Goal: Task Accomplishment & Management: Manage account settings

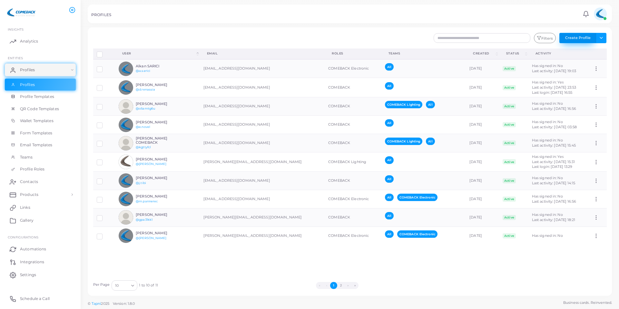
click at [573, 38] on button "Create Profile" at bounding box center [577, 38] width 37 height 10
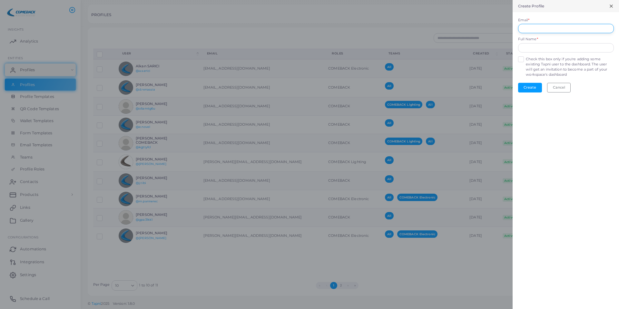
click at [572, 30] on input "Email *" at bounding box center [566, 29] width 96 height 10
click at [543, 28] on input "Email *" at bounding box center [566, 29] width 96 height 10
type input "**********"
click at [533, 89] on button "Create" at bounding box center [530, 88] width 24 height 10
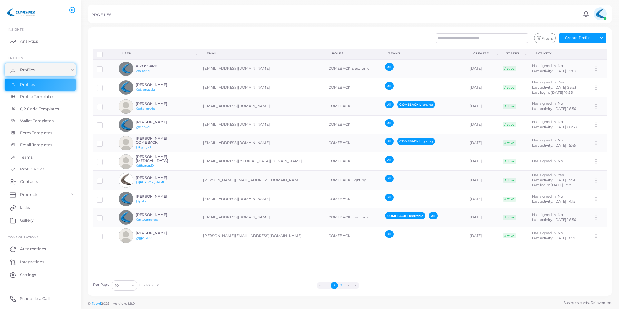
click at [340, 285] on button "2" at bounding box center [341, 285] width 7 height 7
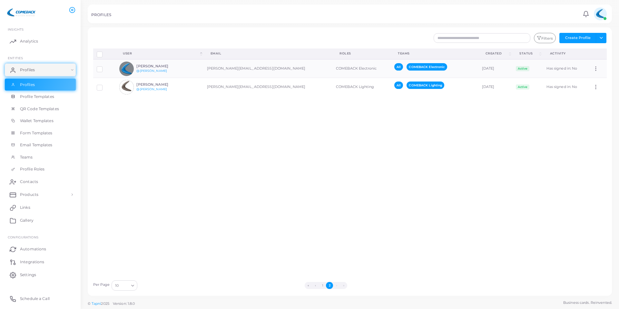
click at [337, 285] on li "›" at bounding box center [336, 285] width 7 height 7
click at [323, 285] on button "1" at bounding box center [322, 285] width 7 height 7
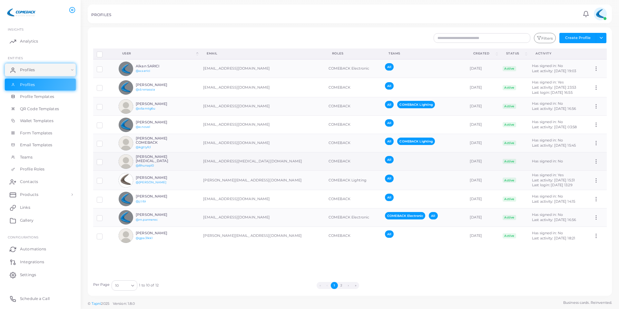
click at [593, 161] on icon at bounding box center [596, 162] width 6 height 6
click at [590, 169] on span "Assign Product" at bounding box center [591, 169] width 27 height 5
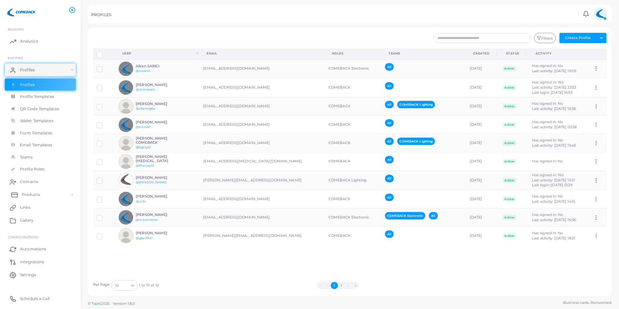
click at [42, 193] on link "Products" at bounding box center [40, 194] width 71 height 13
click at [29, 210] on span "Products" at bounding box center [31, 210] width 18 height 6
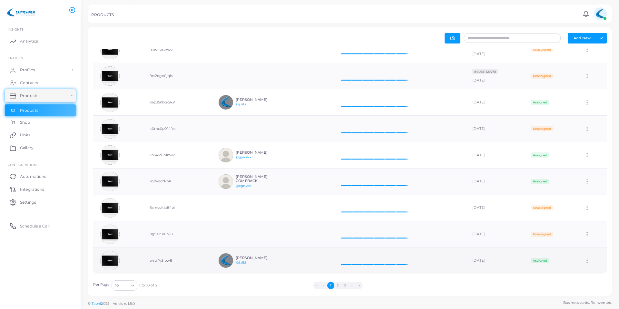
scroll to position [49, 0]
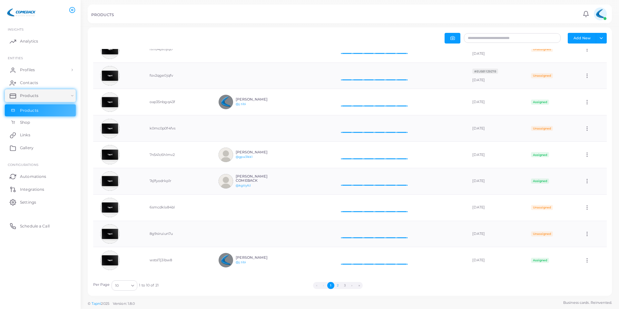
click at [337, 283] on button "2" at bounding box center [337, 285] width 7 height 7
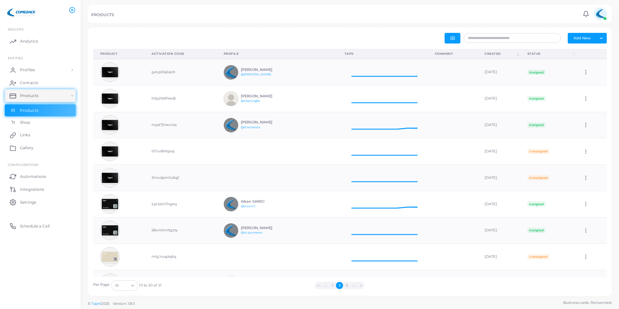
scroll to position [21, 85]
click at [346, 284] on button "3" at bounding box center [346, 285] width 7 height 7
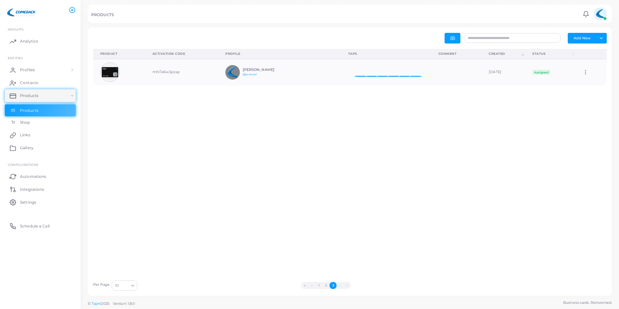
click at [337, 283] on ul "« ‹ 1 2 3 › »" at bounding box center [326, 285] width 374 height 7
click at [335, 283] on button "3" at bounding box center [332, 285] width 7 height 7
click at [322, 284] on button "2" at bounding box center [325, 285] width 7 height 7
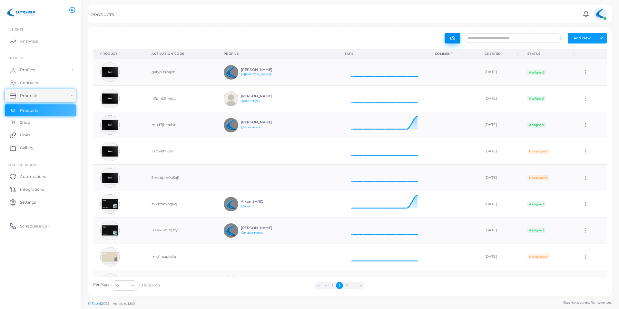
click at [452, 41] on button "button" at bounding box center [453, 38] width 16 height 11
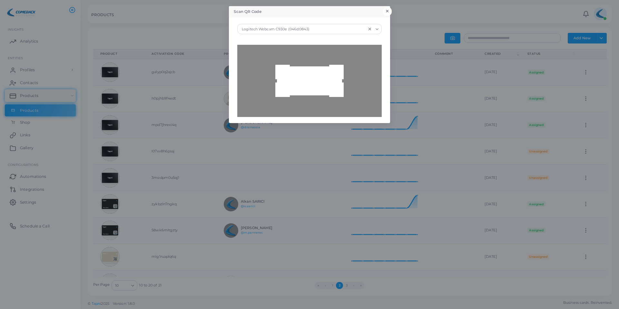
click at [388, 10] on button "×" at bounding box center [387, 11] width 9 height 8
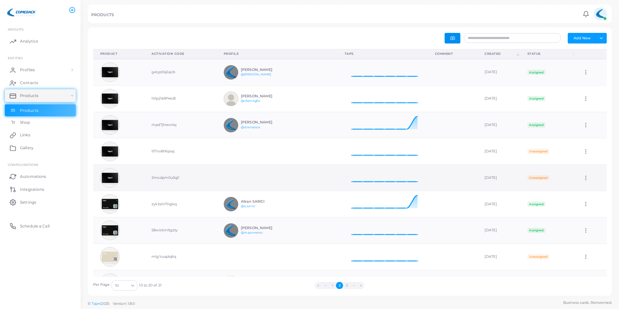
scroll to position [49, 0]
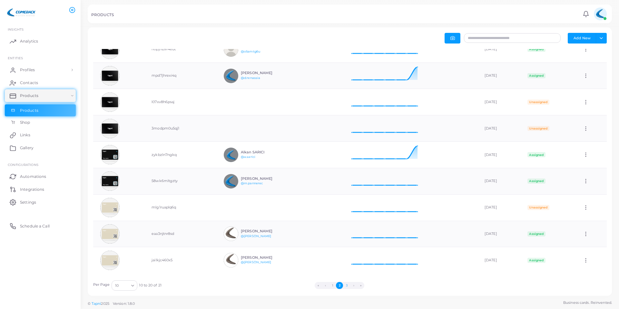
click at [345, 286] on button "3" at bounding box center [346, 285] width 7 height 7
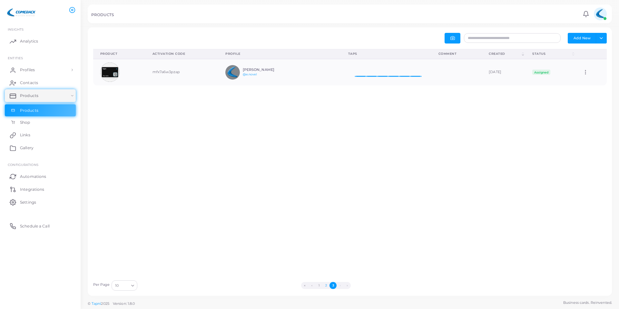
click at [324, 285] on button "2" at bounding box center [325, 285] width 7 height 7
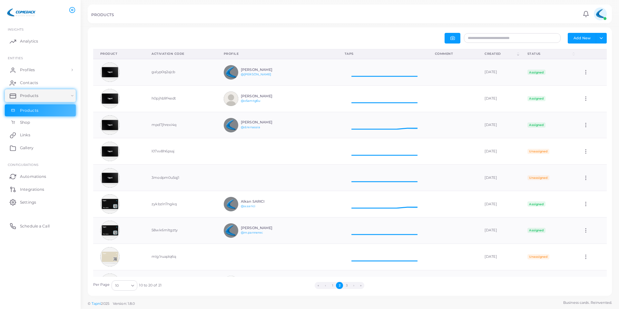
scroll to position [5, 5]
click at [333, 284] on button "1" at bounding box center [332, 285] width 7 height 7
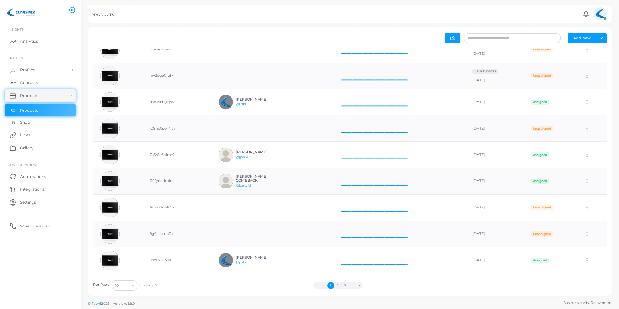
click at [336, 285] on button "2" at bounding box center [337, 285] width 7 height 7
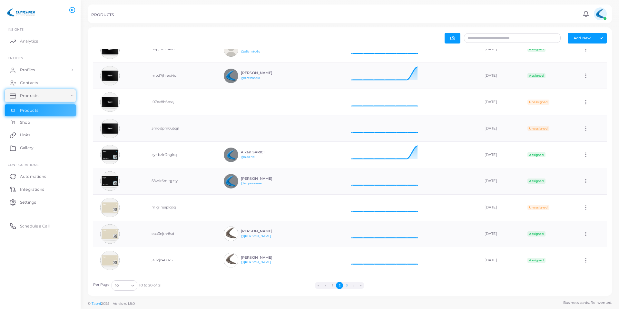
click at [346, 287] on button "3" at bounding box center [346, 285] width 7 height 7
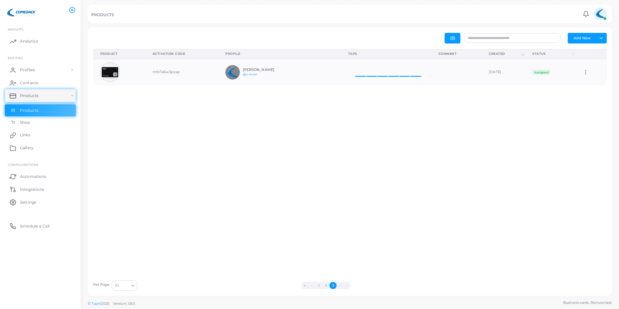
click at [327, 286] on button "2" at bounding box center [325, 285] width 7 height 7
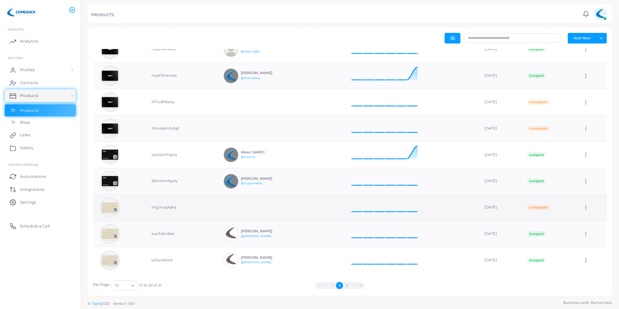
click at [585, 208] on icon at bounding box center [586, 208] width 6 height 6
click at [585, 215] on icon at bounding box center [583, 215] width 5 height 5
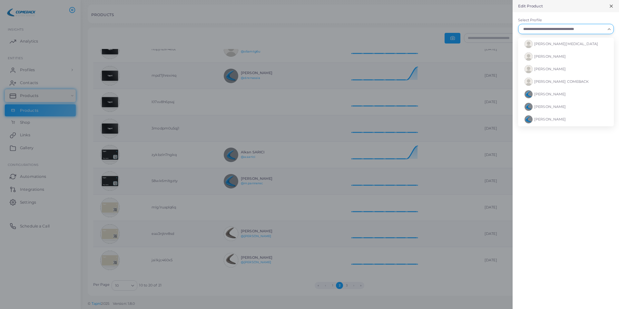
click at [565, 34] on div "Loading..." at bounding box center [566, 29] width 96 height 10
click at [547, 44] on span "[PERSON_NAME][MEDICAL_DATA]" at bounding box center [566, 44] width 64 height 5
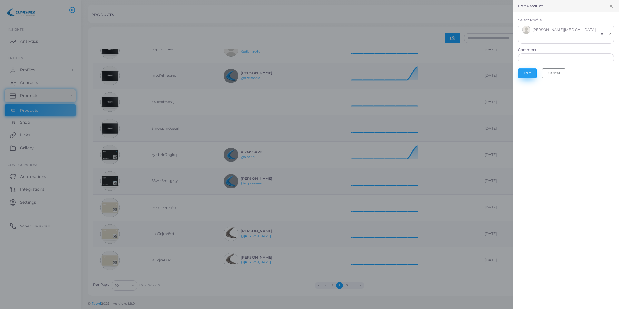
click at [525, 68] on button "Edit" at bounding box center [527, 73] width 19 height 10
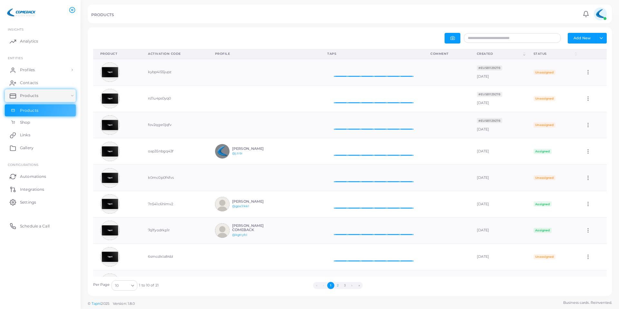
click at [338, 286] on button "2" at bounding box center [337, 285] width 7 height 7
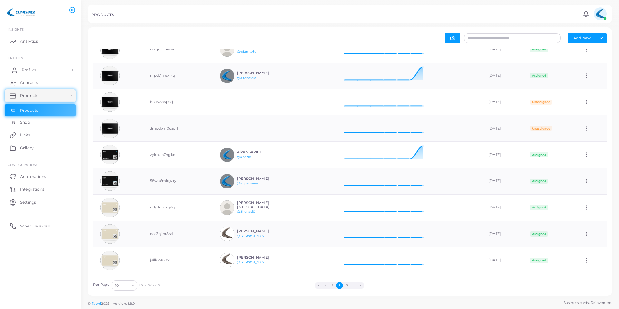
click at [35, 69] on span "Profiles" at bounding box center [29, 70] width 15 height 6
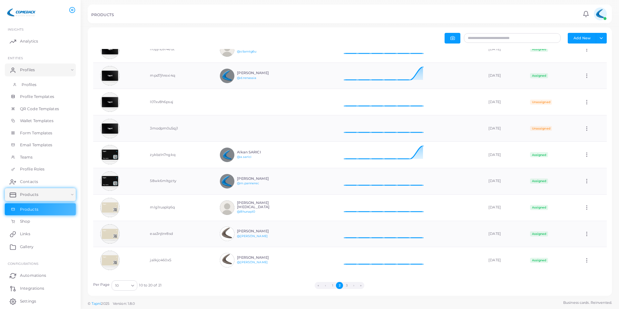
click at [35, 86] on span "Profiles" at bounding box center [29, 85] width 15 height 6
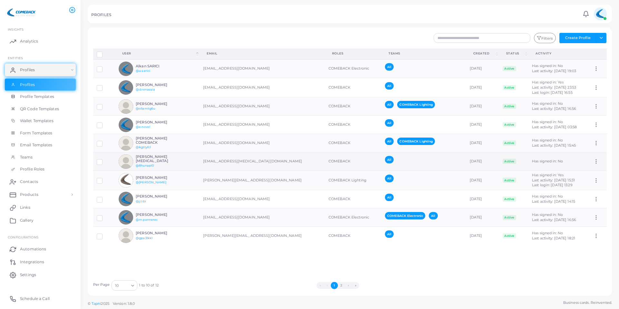
click at [149, 161] on div "[PERSON_NAME][MEDICAL_DATA] @8hunapl0" at bounding box center [159, 162] width 47 height 14
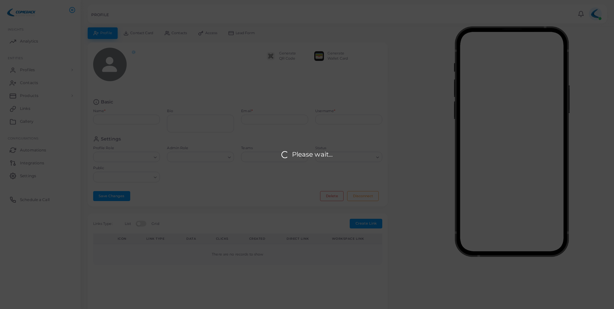
type input "**********"
type input "********"
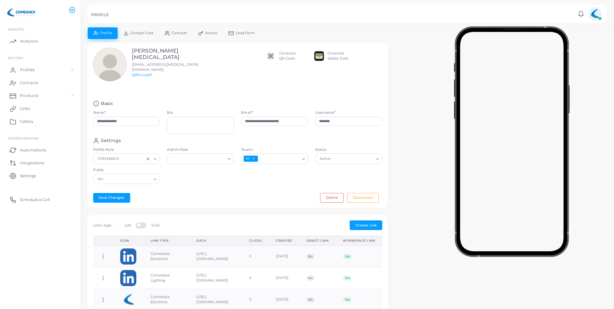
click at [254, 158] on icon "Deselect All" at bounding box center [254, 159] width 4 height 4
click at [306, 157] on icon "Search for option" at bounding box center [303, 159] width 5 height 5
click at [272, 191] on li "COMEBACK Lighting" at bounding box center [274, 192] width 67 height 10
drag, startPoint x: 132, startPoint y: 121, endPoint x: 84, endPoint y: 118, distance: 47.8
click at [84, 118] on div "**********" at bounding box center [347, 239] width 533 height 479
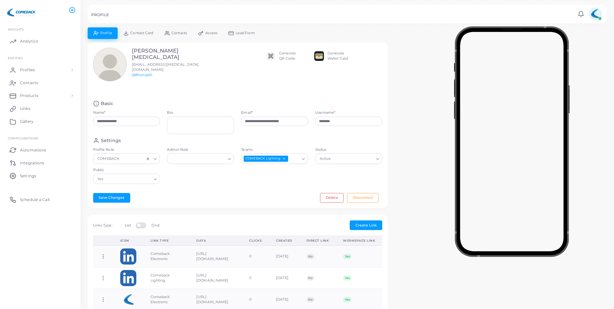
click at [169, 31] on icon at bounding box center [167, 33] width 5 height 5
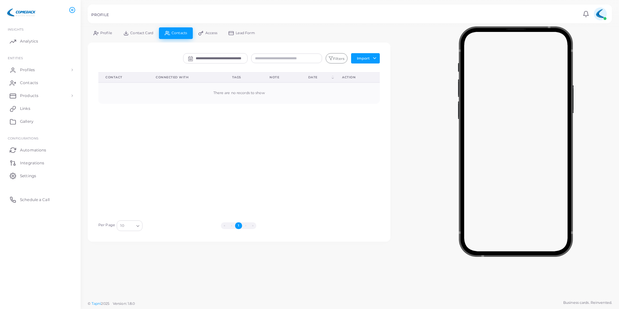
click at [154, 33] on link "Contact Card" at bounding box center [138, 32] width 41 height 11
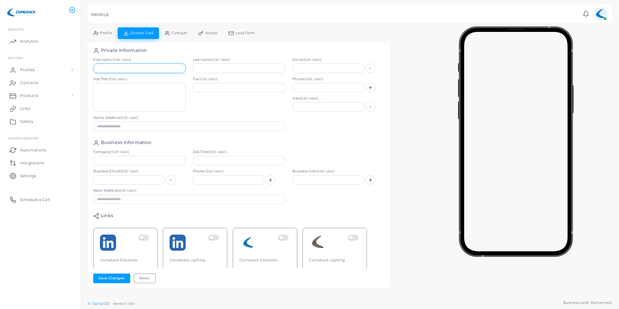
click at [131, 64] on input "text" at bounding box center [139, 69] width 93 height 10
paste input "**********"
drag, startPoint x: 112, startPoint y: 68, endPoint x: 98, endPoint y: 68, distance: 14.5
click at [98, 68] on input "**********" at bounding box center [139, 69] width 93 height 10
type input "*******"
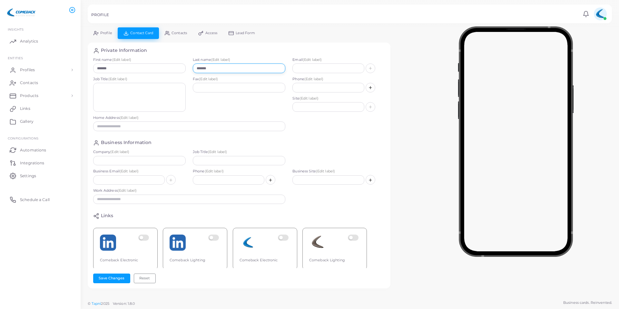
type input "*******"
click at [108, 34] on span "Profile" at bounding box center [106, 33] width 12 height 4
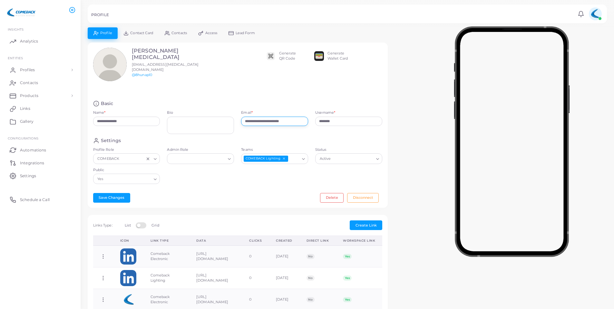
drag, startPoint x: 300, startPoint y: 121, endPoint x: 193, endPoint y: 115, distance: 107.5
click at [196, 119] on div "**********" at bounding box center [238, 119] width 297 height 37
click at [151, 38] on link "Contact Card" at bounding box center [138, 32] width 41 height 11
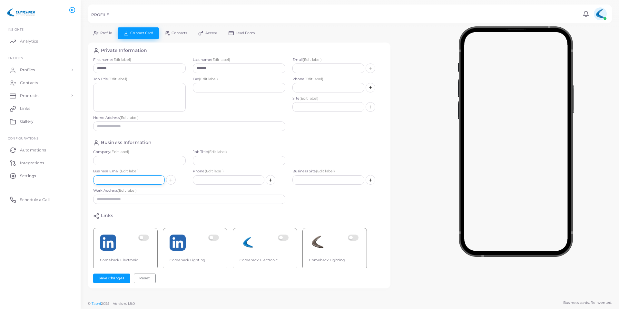
click at [112, 181] on input "text" at bounding box center [129, 180] width 72 height 10
paste input "**********"
type input "**********"
click at [235, 174] on label "Phone (Edit label)" at bounding box center [239, 171] width 93 height 5
click at [307, 175] on input "text" at bounding box center [328, 180] width 72 height 10
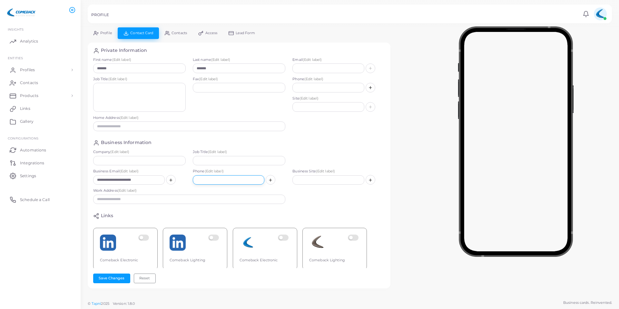
click at [235, 178] on input "text" at bounding box center [229, 180] width 72 height 10
type input "*"
type input "**********"
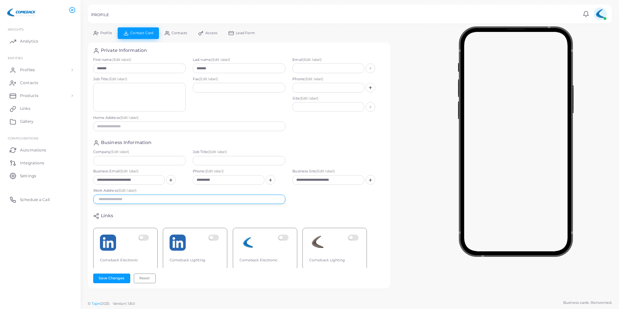
click at [195, 198] on input "text" at bounding box center [189, 200] width 192 height 10
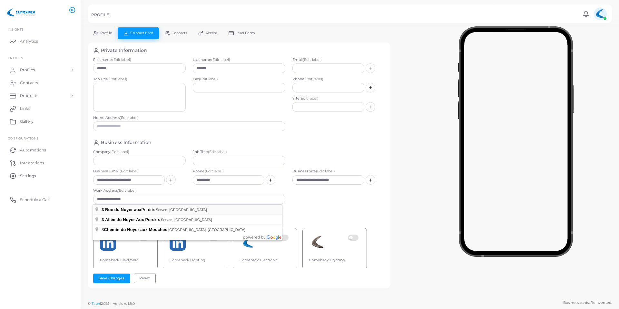
type input "**********"
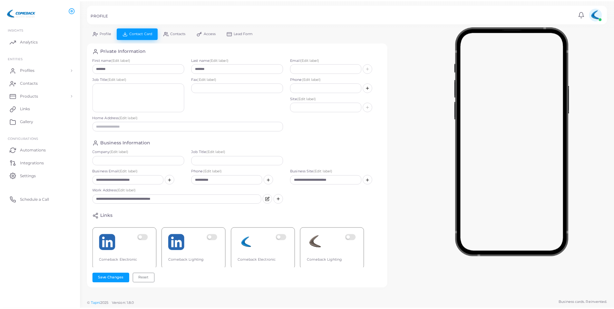
scroll to position [10, 0]
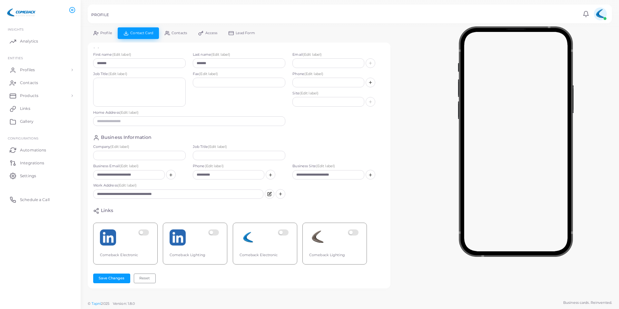
click at [100, 36] on link "Profile" at bounding box center [103, 32] width 30 height 11
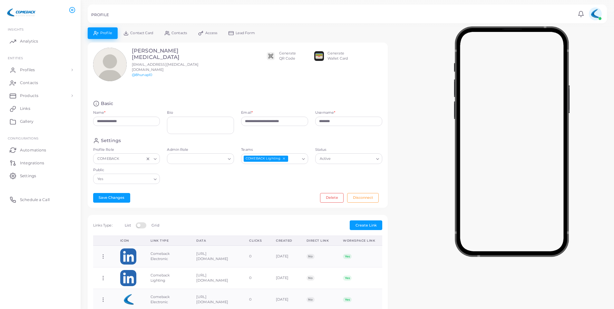
click at [249, 33] on span "Lead Form" at bounding box center [245, 33] width 19 height 4
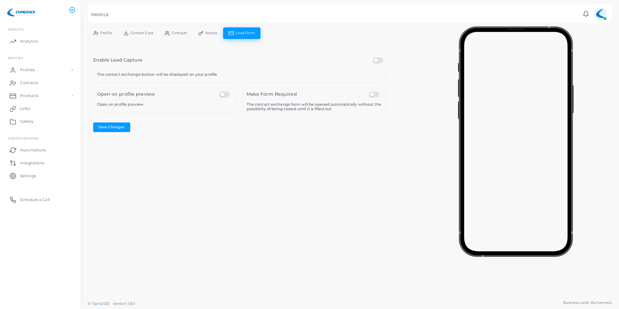
click at [207, 33] on span "Access" at bounding box center [211, 33] width 12 height 4
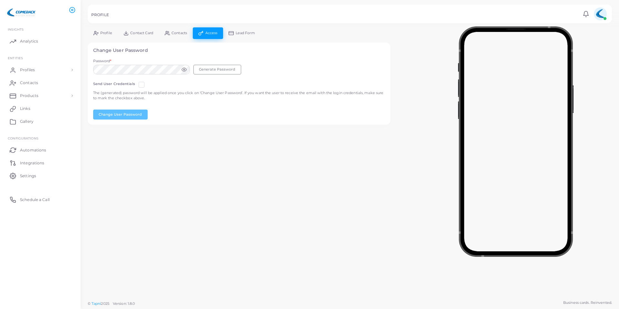
click at [178, 33] on span "Contacts" at bounding box center [178, 33] width 15 height 4
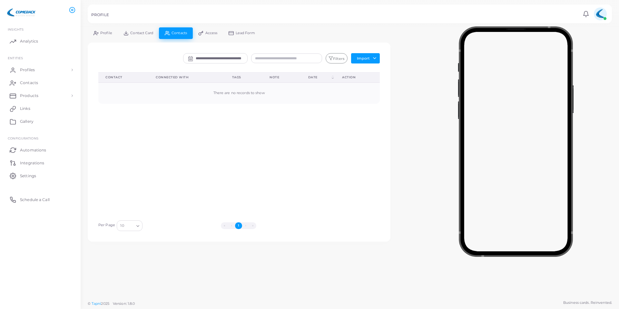
click at [145, 31] on span "Contact Card" at bounding box center [141, 33] width 23 height 4
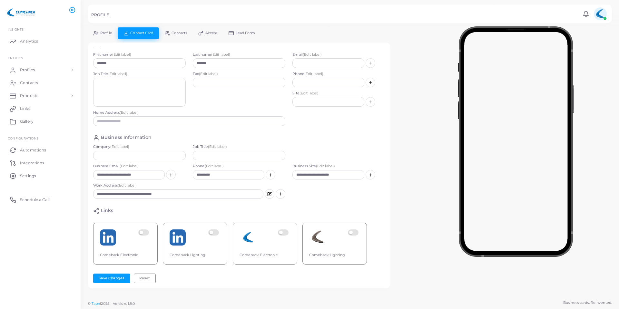
click at [103, 34] on span "Profile" at bounding box center [106, 33] width 12 height 4
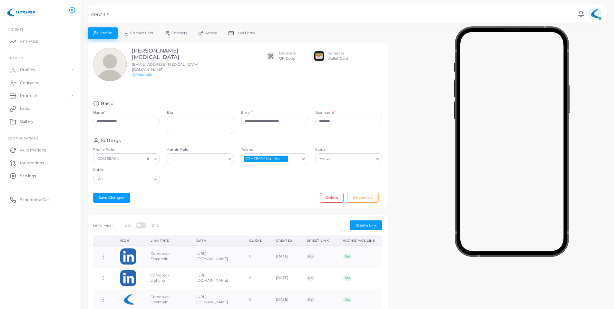
click at [245, 31] on span "Lead Form" at bounding box center [245, 33] width 19 height 4
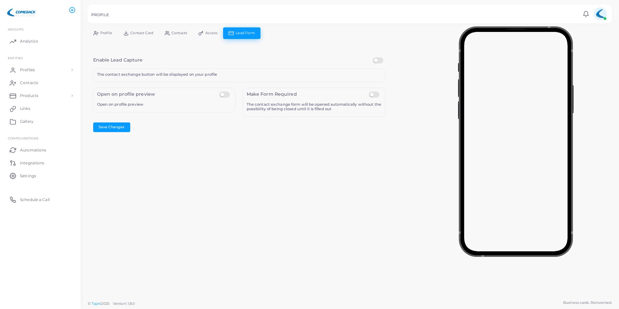
click at [208, 29] on link "Access" at bounding box center [208, 32] width 30 height 11
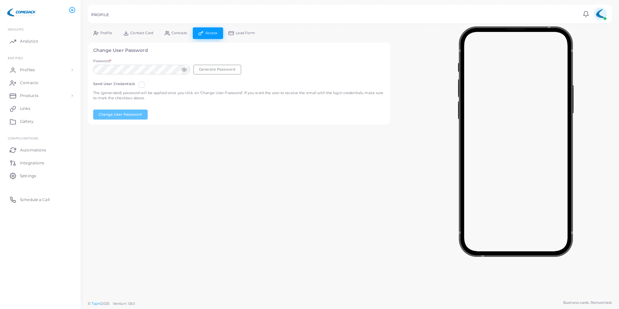
click at [172, 35] on link "Contacts" at bounding box center [176, 32] width 34 height 11
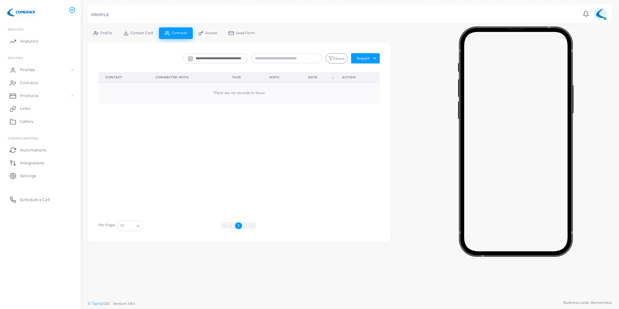
click at [137, 33] on span "Contact Card" at bounding box center [141, 33] width 23 height 4
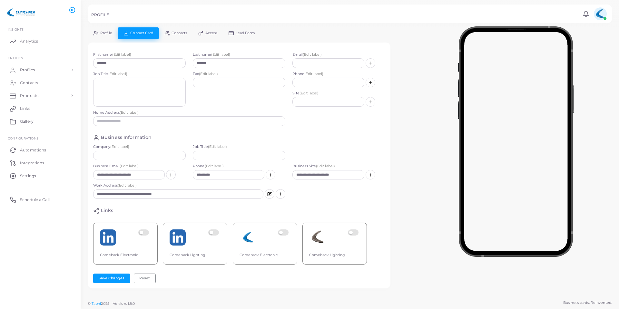
click at [98, 201] on div "**********" at bounding box center [239, 158] width 292 height 220
click at [97, 208] on icon at bounding box center [96, 211] width 6 height 6
click at [183, 34] on span "Contacts" at bounding box center [178, 33] width 15 height 4
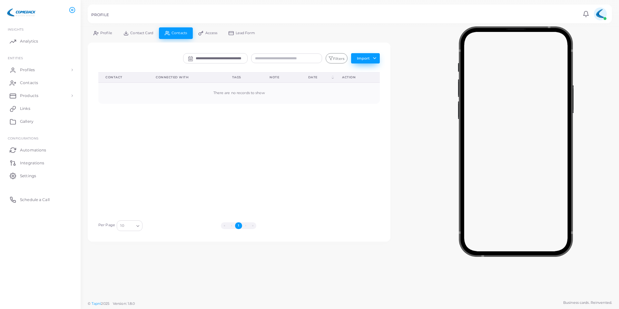
click at [362, 59] on button "Import" at bounding box center [365, 58] width 29 height 10
click at [201, 33] on icon at bounding box center [200, 33] width 5 height 5
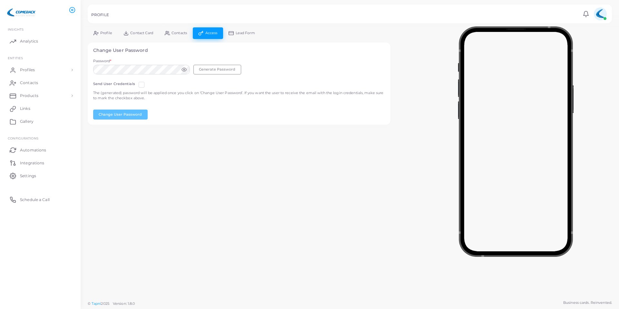
click at [235, 29] on link "Lead Form" at bounding box center [242, 32] width 38 height 11
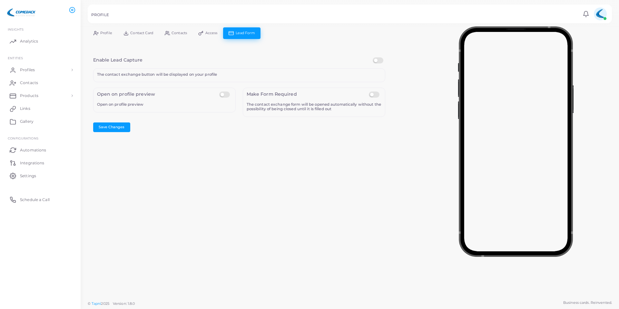
click at [128, 31] on icon at bounding box center [125, 33] width 5 height 5
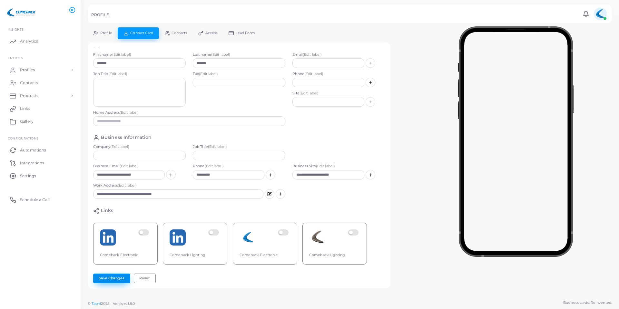
click at [119, 281] on button "Save Changes" at bounding box center [111, 279] width 37 height 10
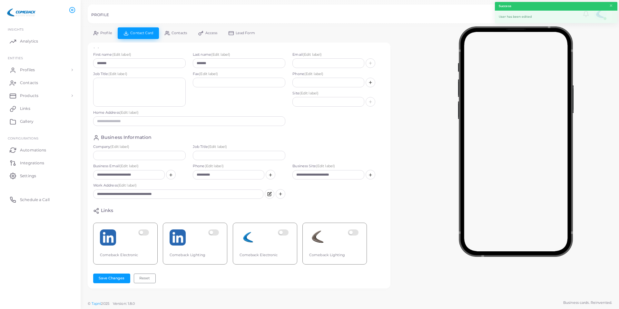
click at [178, 32] on span "Contacts" at bounding box center [178, 33] width 15 height 4
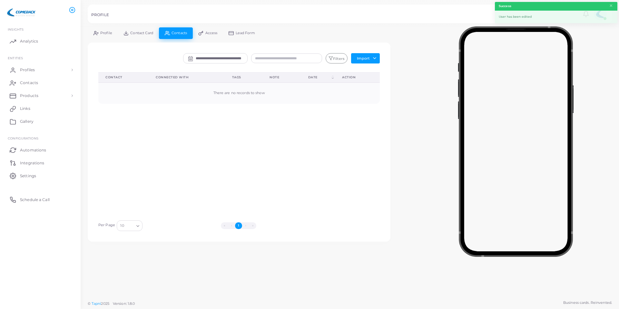
click at [208, 31] on span "Access" at bounding box center [211, 33] width 12 height 4
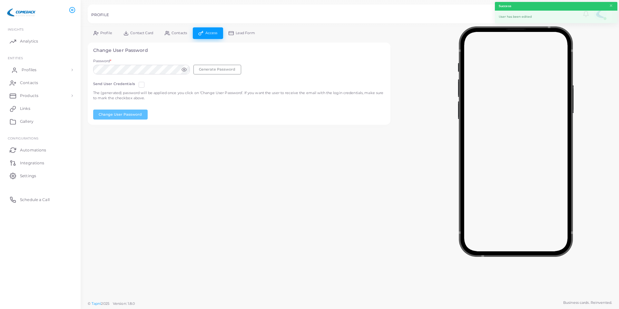
click at [45, 68] on link "Profiles" at bounding box center [40, 70] width 71 height 13
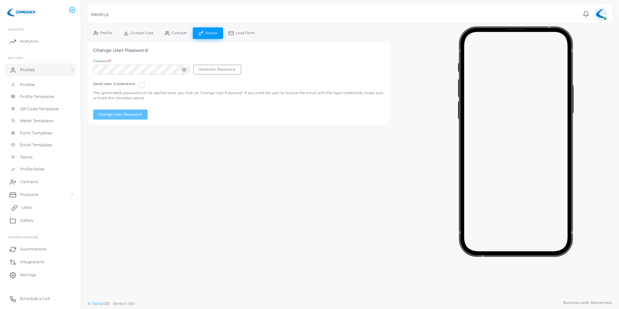
click at [21, 207] on link "Links" at bounding box center [40, 207] width 71 height 13
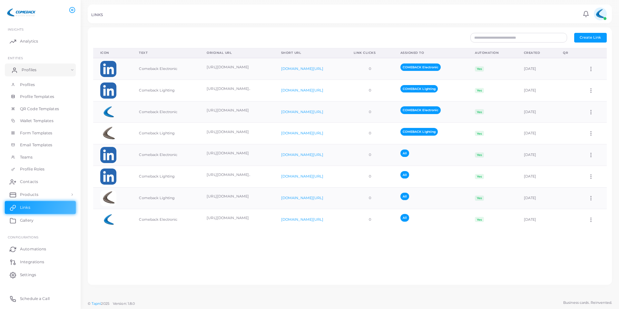
click at [23, 70] on span "Profiles" at bounding box center [29, 70] width 15 height 6
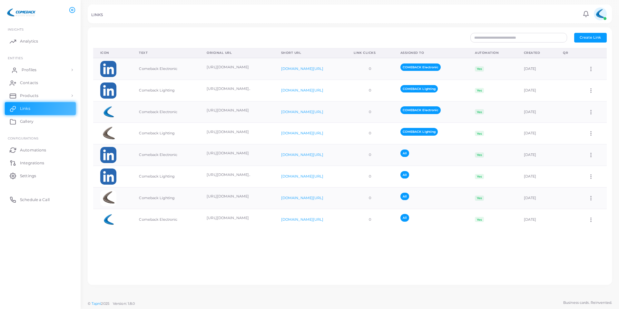
click at [23, 71] on span "Profiles" at bounding box center [29, 70] width 15 height 6
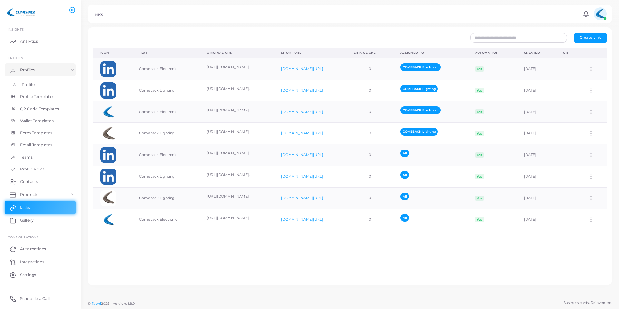
click at [24, 85] on span "Profiles" at bounding box center [29, 85] width 15 height 6
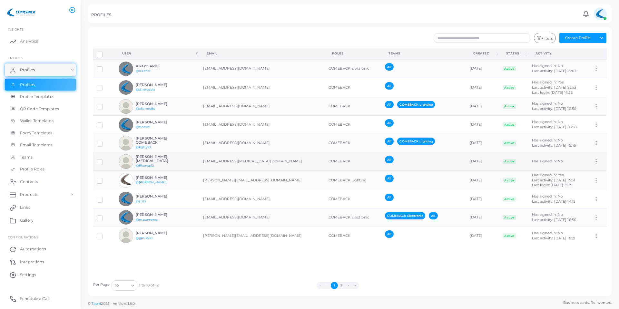
click at [165, 161] on div "[PERSON_NAME][MEDICAL_DATA] @8hunapl0" at bounding box center [159, 162] width 47 height 14
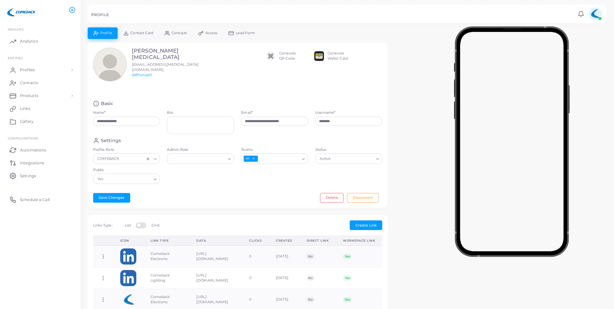
click at [275, 54] on img at bounding box center [271, 56] width 10 height 10
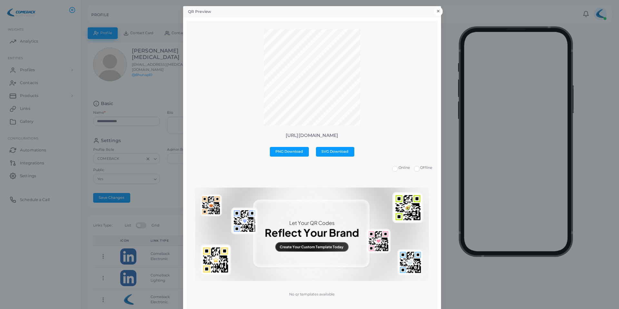
click at [435, 10] on button "×" at bounding box center [438, 11] width 9 height 8
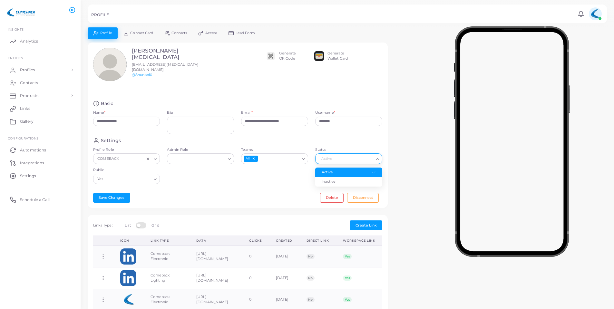
click at [363, 157] on input "Status" at bounding box center [345, 158] width 55 height 7
click at [357, 142] on div "Settings Profile Role COMEBACK Loading... Admin Role Loading... Teams All Loadi…" at bounding box center [238, 163] width 297 height 50
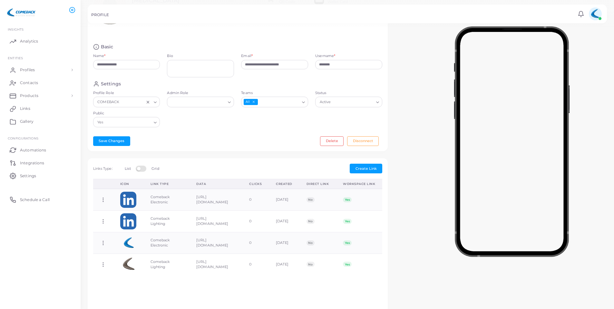
scroll to position [64, 0]
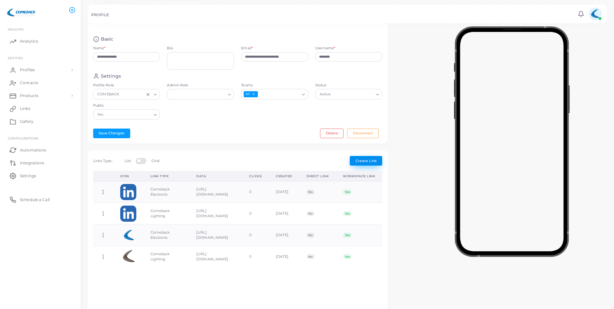
click at [357, 159] on span "Create Link" at bounding box center [366, 161] width 21 height 5
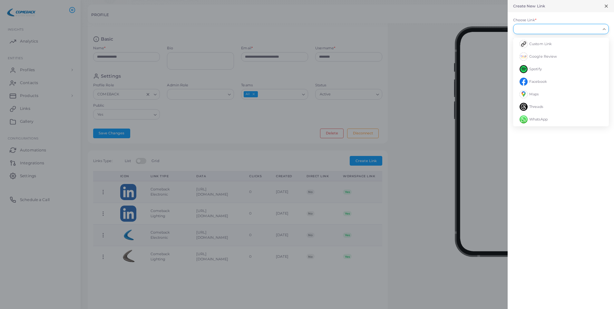
click at [553, 27] on input "Choose Link *" at bounding box center [558, 28] width 84 height 7
click at [541, 81] on span "Contact card" at bounding box center [540, 80] width 22 height 5
type input "**********"
click at [519, 104] on label at bounding box center [519, 102] width 13 height 5
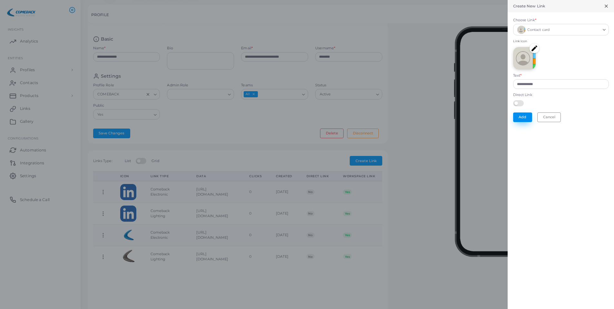
click at [529, 117] on button "Add" at bounding box center [522, 117] width 19 height 10
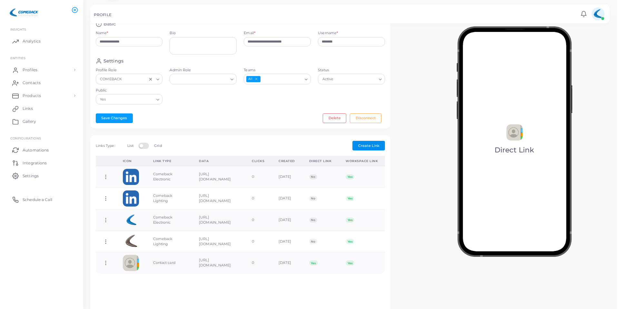
scroll to position [0, 0]
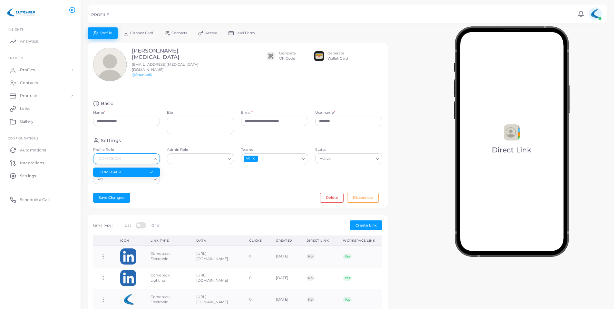
drag, startPoint x: 126, startPoint y: 158, endPoint x: 93, endPoint y: 157, distance: 33.2
click at [93, 157] on div "COMEBACK Loading..." at bounding box center [126, 158] width 67 height 10
click at [154, 135] on form "**********" at bounding box center [237, 144] width 289 height 87
click at [143, 30] on link "Contact Card" at bounding box center [138, 32] width 41 height 11
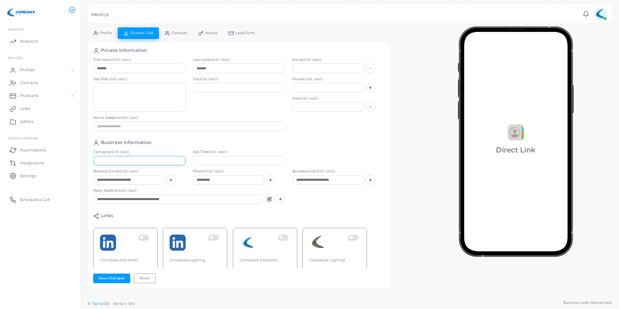
click at [122, 156] on input "text" at bounding box center [139, 161] width 93 height 10
type input "********"
click at [122, 275] on button "Save Changes" at bounding box center [111, 279] width 37 height 10
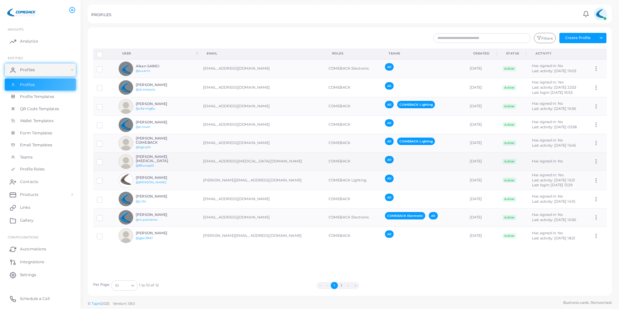
click at [151, 157] on h6 "[PERSON_NAME][MEDICAL_DATA]" at bounding box center [159, 159] width 47 height 8
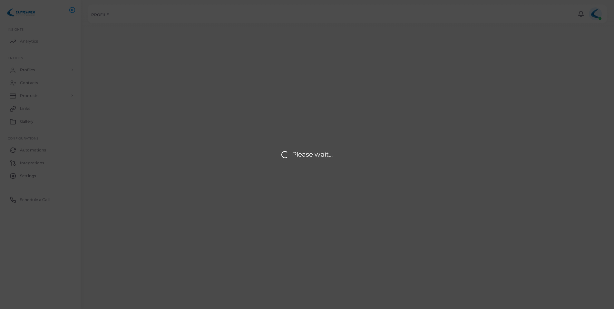
type input "**********"
type input "********"
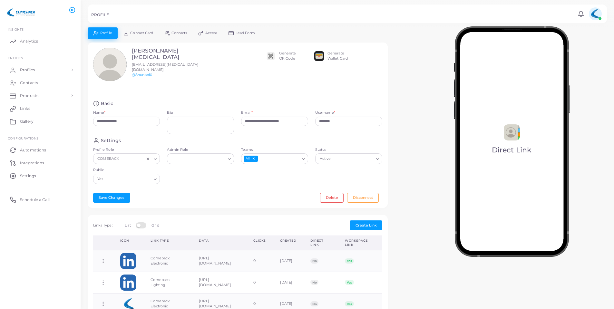
click at [150, 36] on link "Contact Card" at bounding box center [138, 32] width 41 height 11
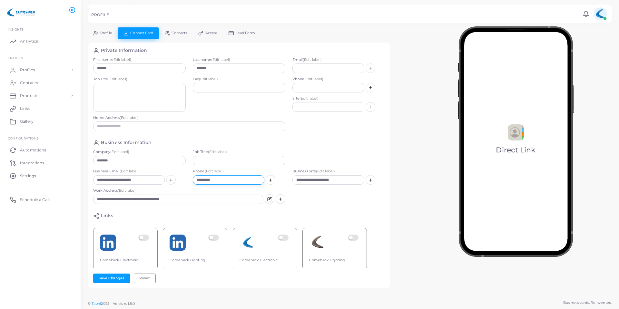
click at [201, 181] on input "**********" at bounding box center [229, 180] width 72 height 10
type input "**********"
